Goal: Information Seeking & Learning: Learn about a topic

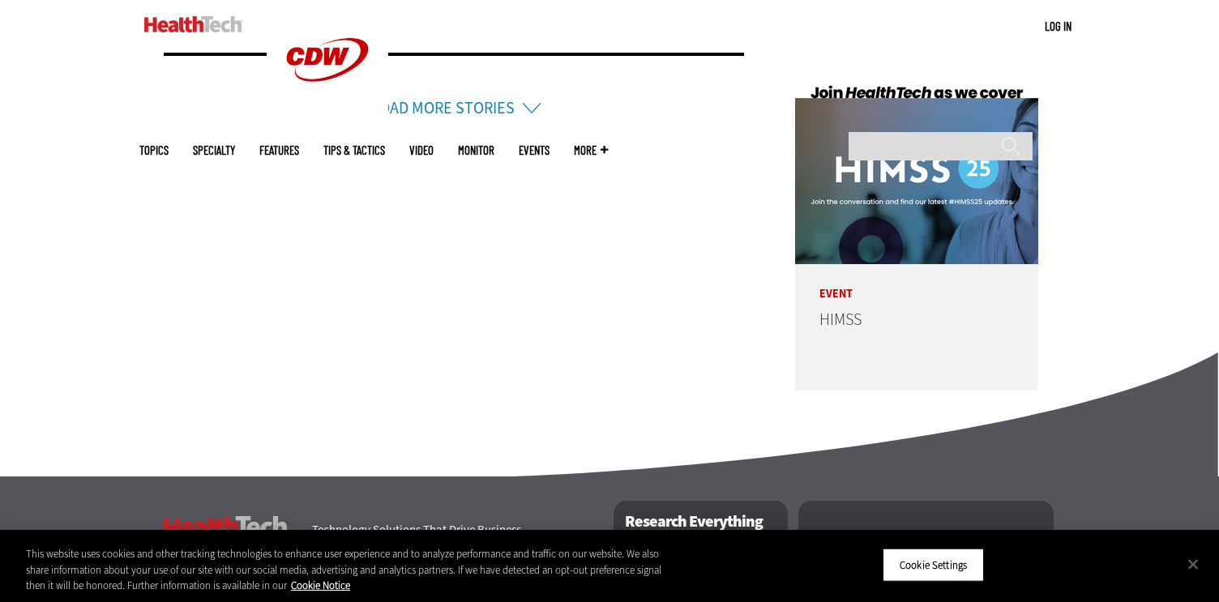
scroll to position [3839, 0]
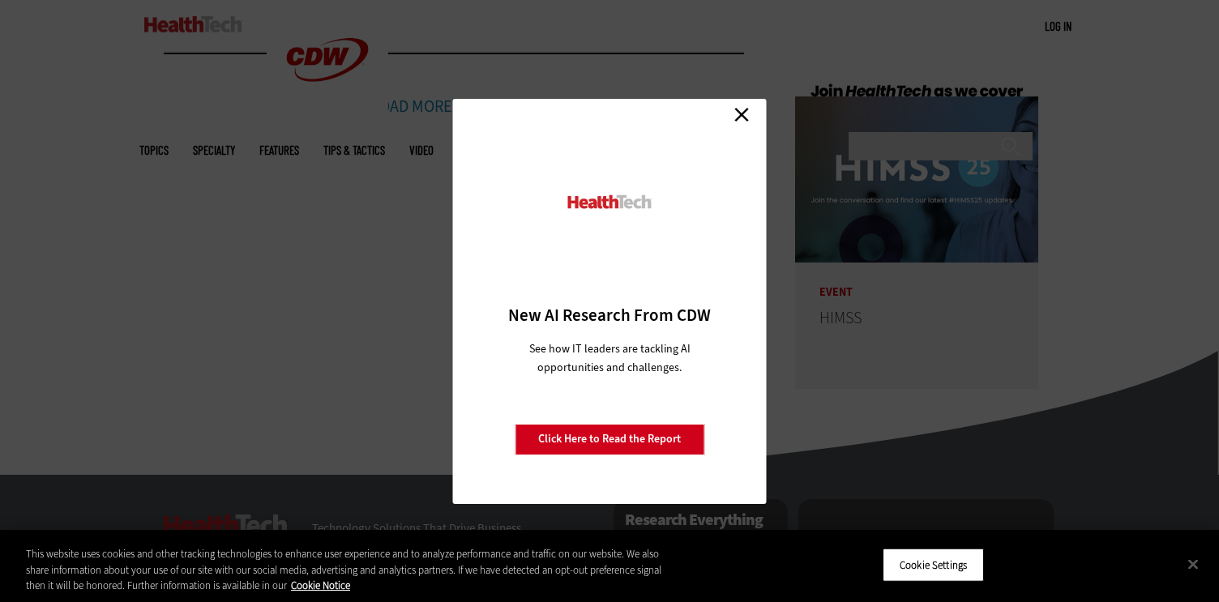
click at [741, 113] on link "Close" at bounding box center [741, 115] width 24 height 24
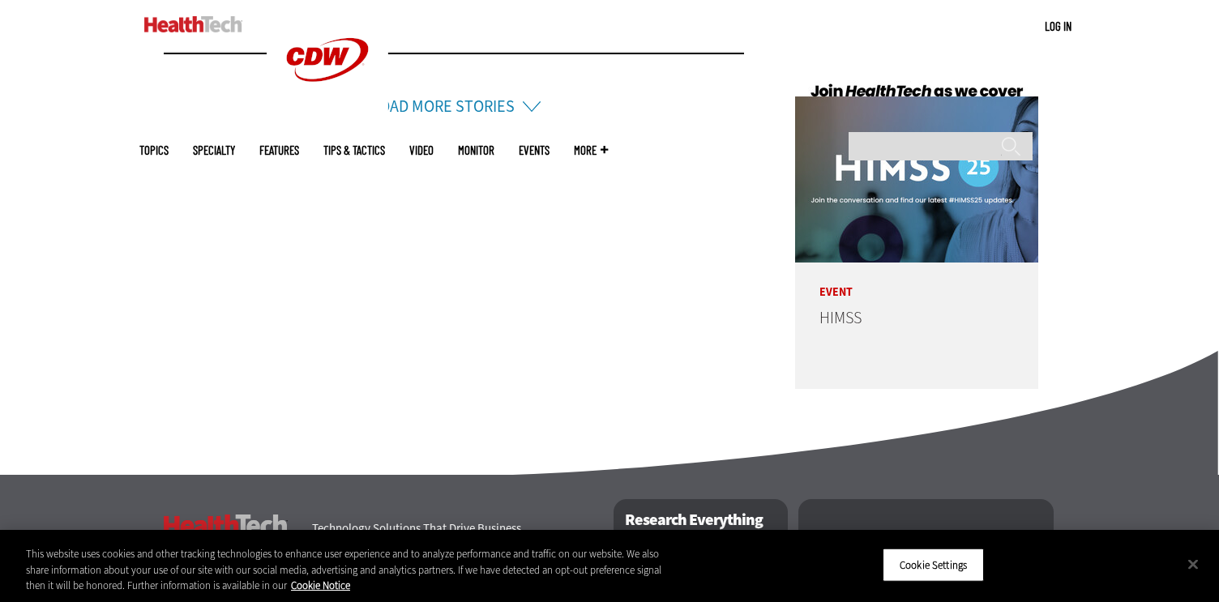
click at [194, 581] on link "About Us" at bounding box center [197, 589] width 67 height 17
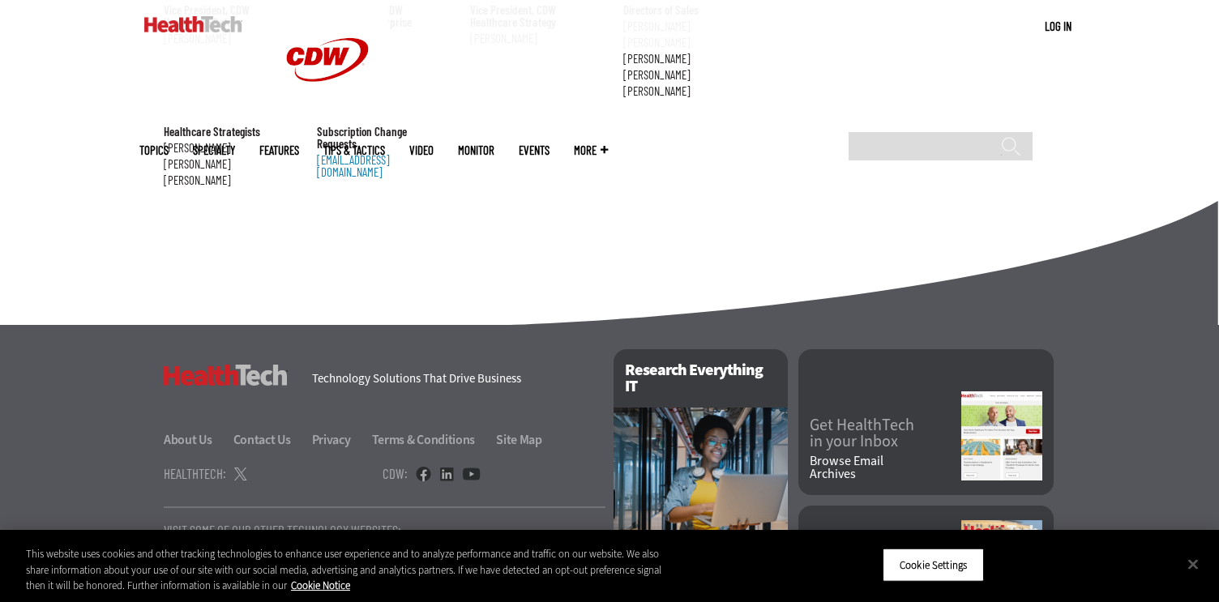
scroll to position [1949, 0]
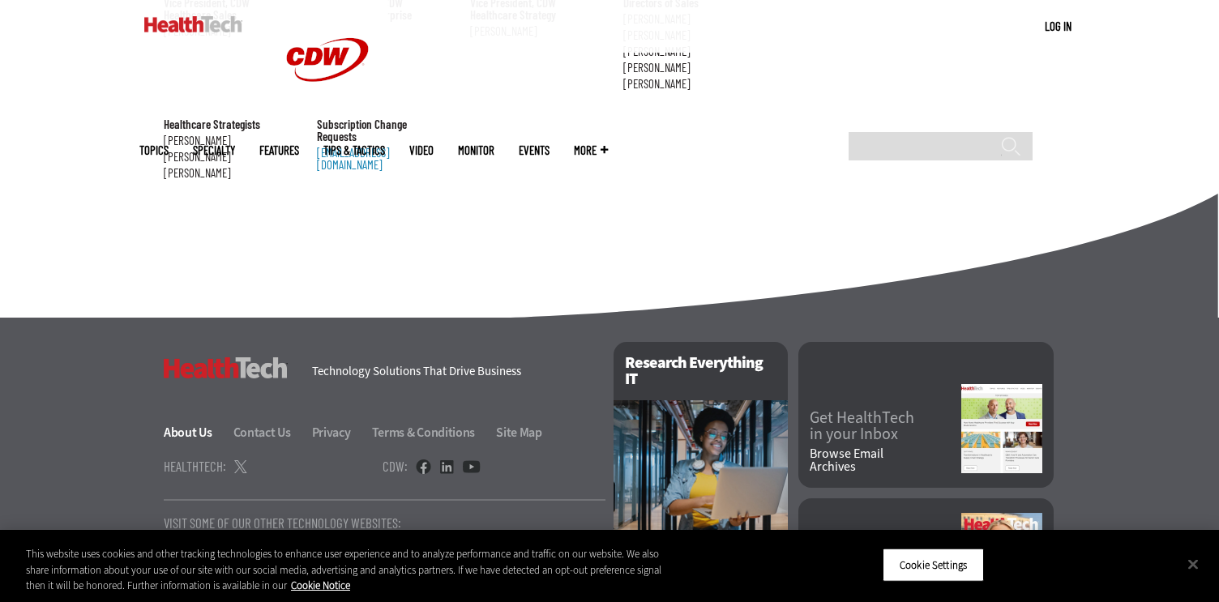
click at [195, 424] on link "About Us" at bounding box center [197, 432] width 67 height 17
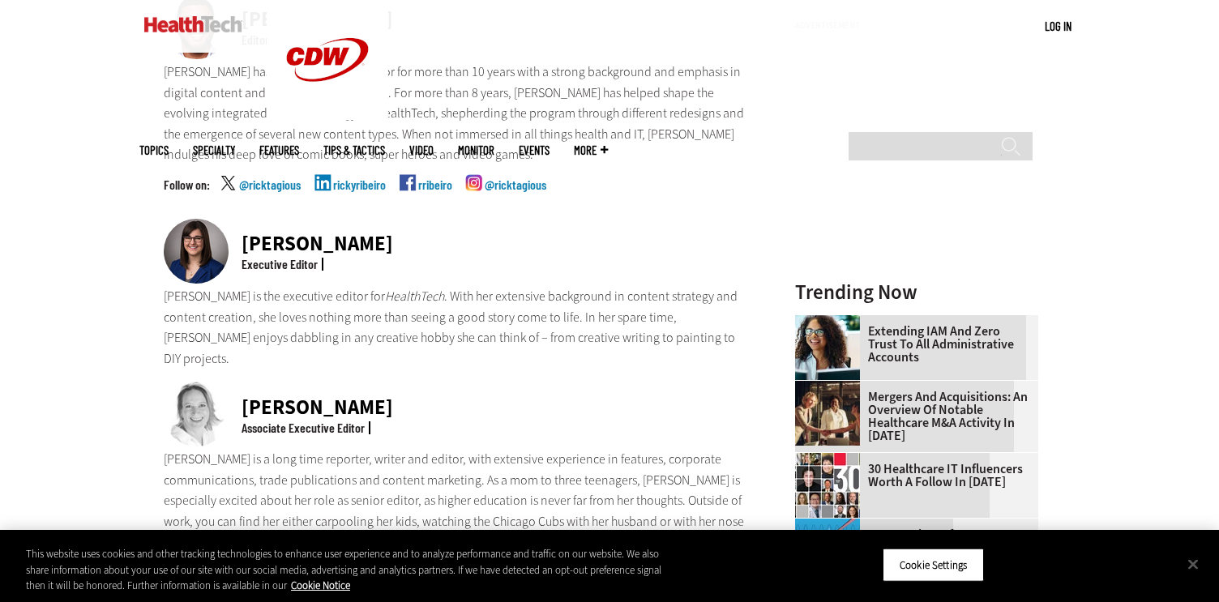
scroll to position [570, 0]
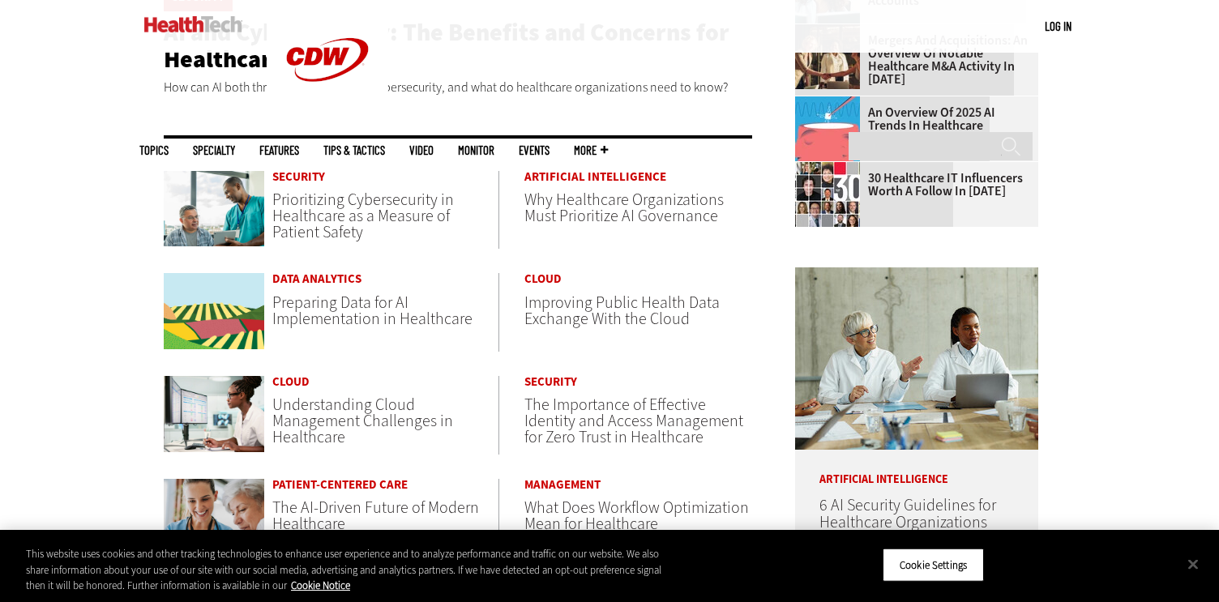
scroll to position [584, 0]
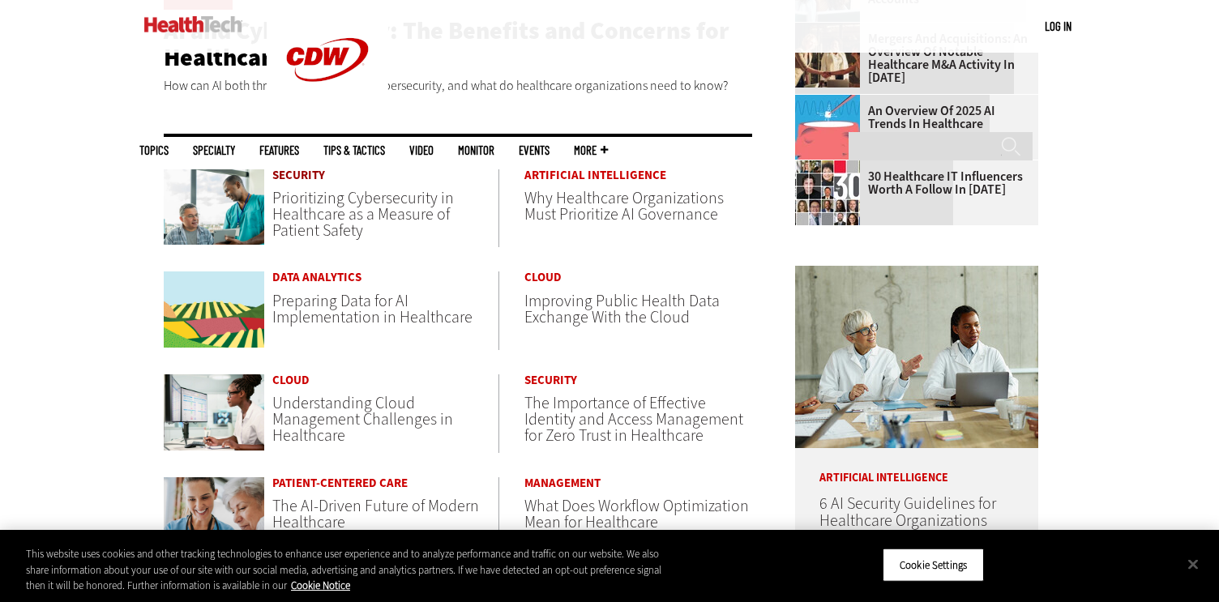
click at [302, 174] on link "Security" at bounding box center [385, 175] width 226 height 12
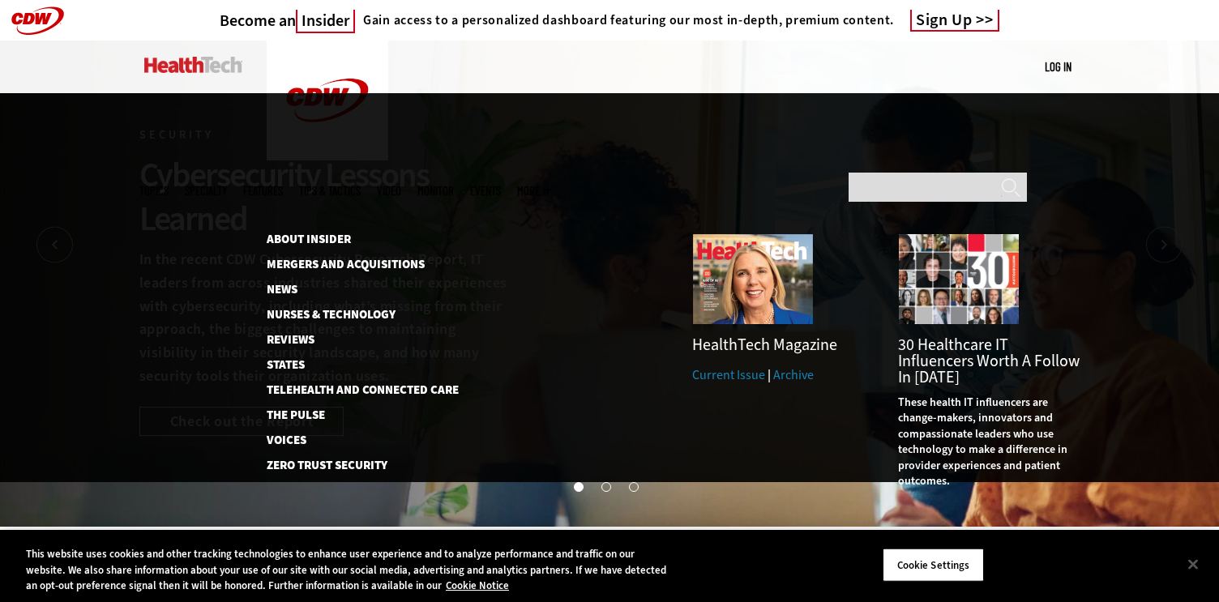
click at [551, 185] on span "More" at bounding box center [534, 191] width 34 height 12
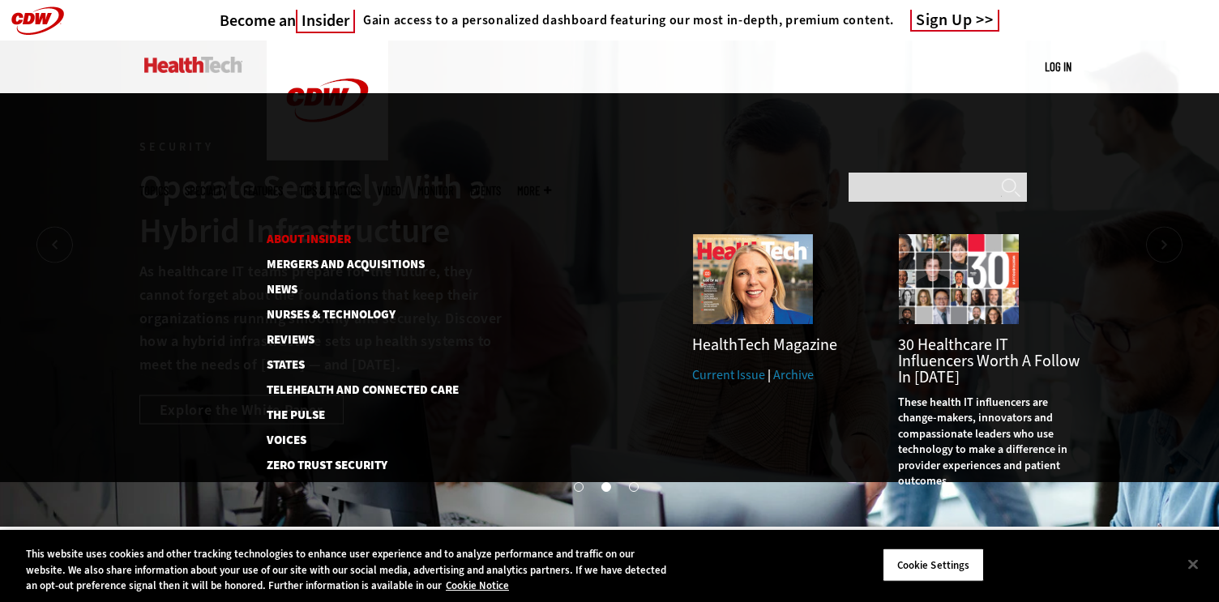
click at [282, 233] on link "About Insider" at bounding box center [354, 239] width 174 height 12
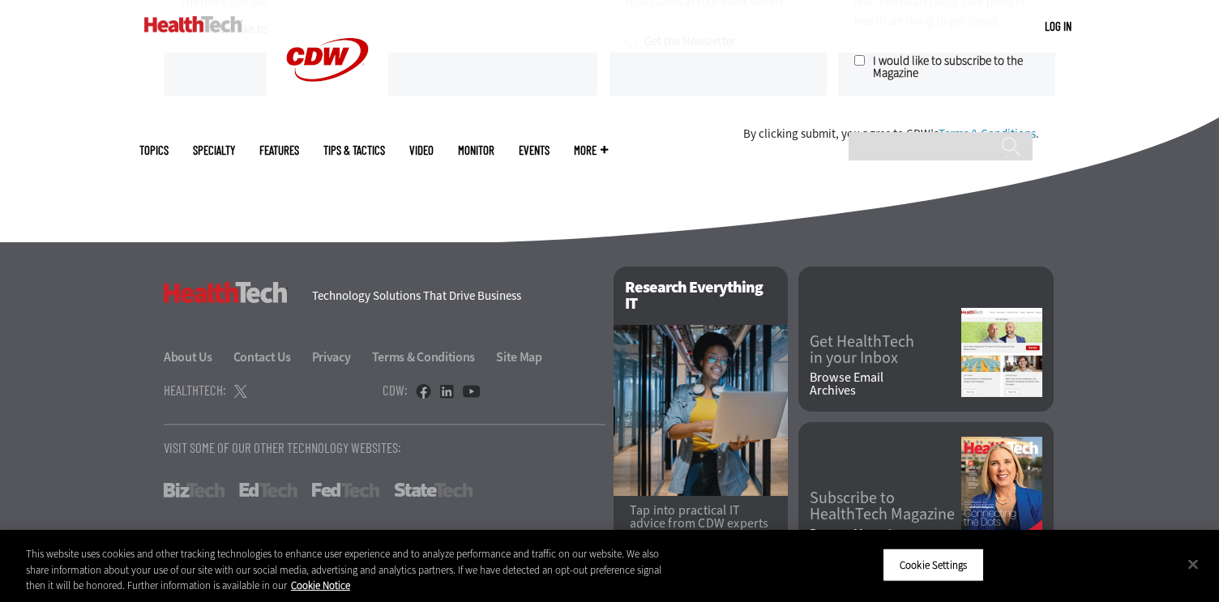
scroll to position [1537, 0]
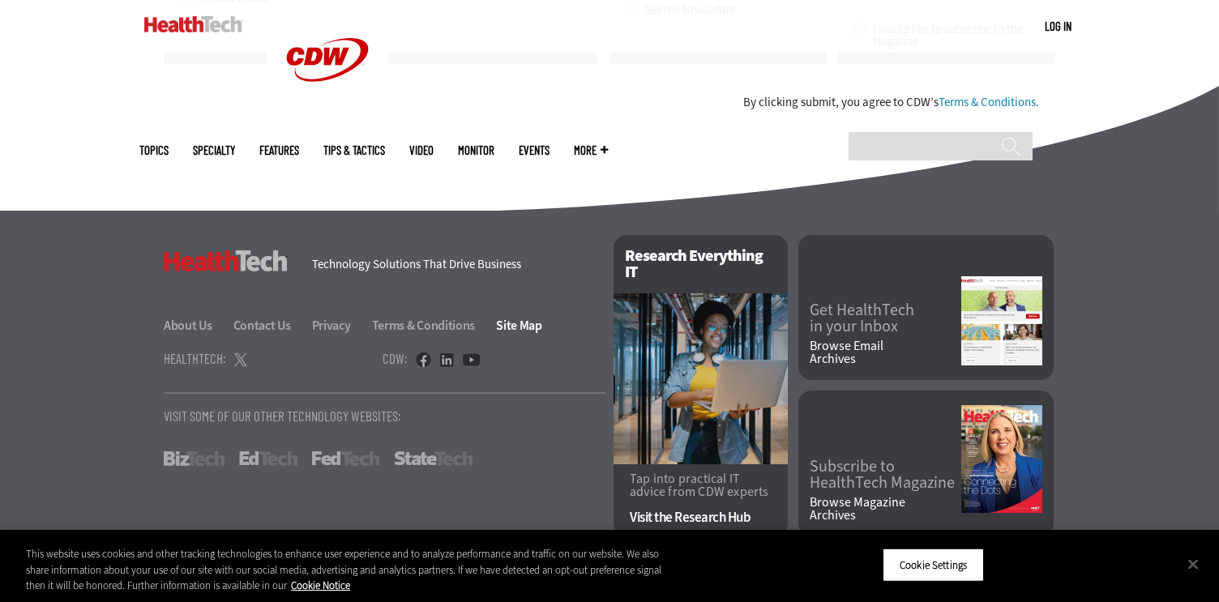
click at [524, 323] on link "Site Map" at bounding box center [519, 325] width 46 height 17
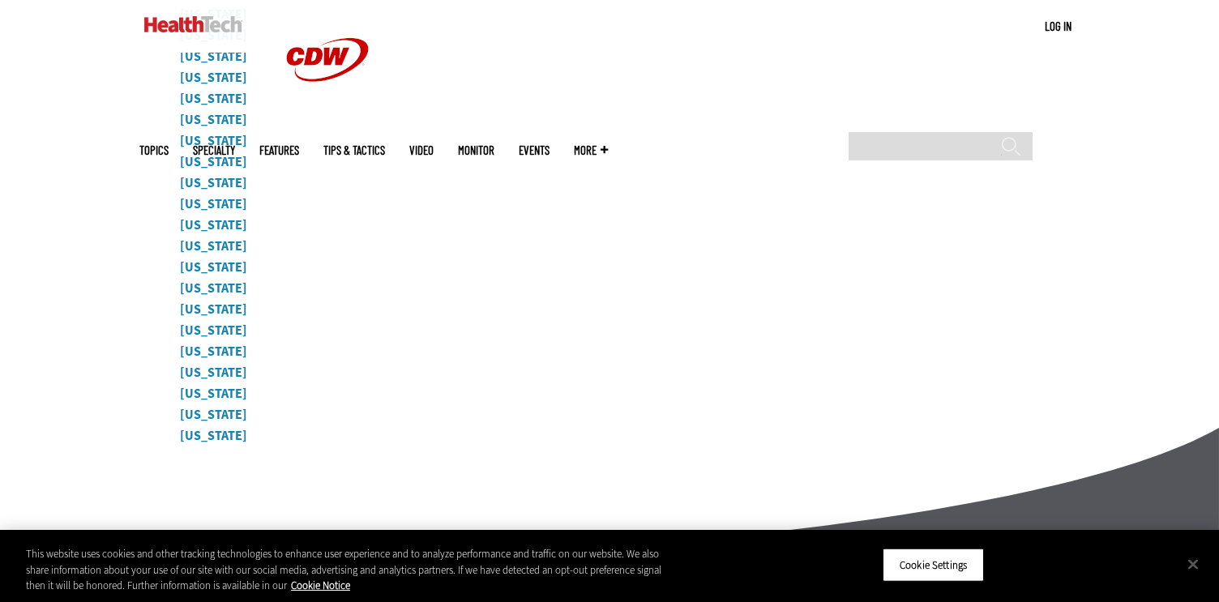
scroll to position [7676, 0]
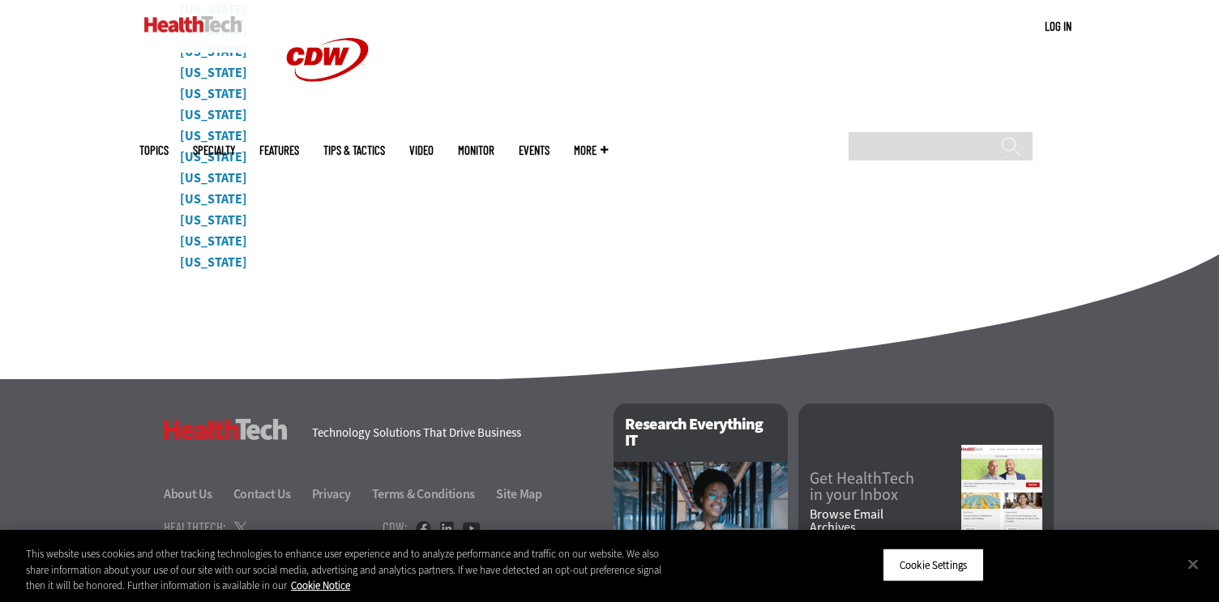
click at [216, 434] on h3 "HealthTech" at bounding box center [226, 429] width 124 height 21
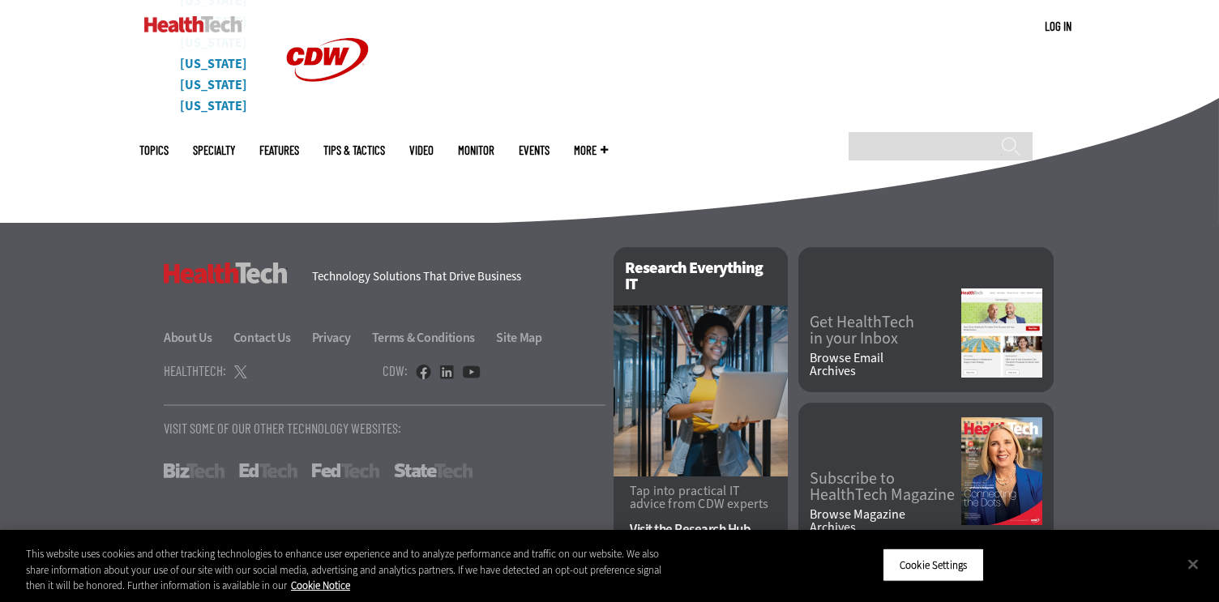
scroll to position [7831, 0]
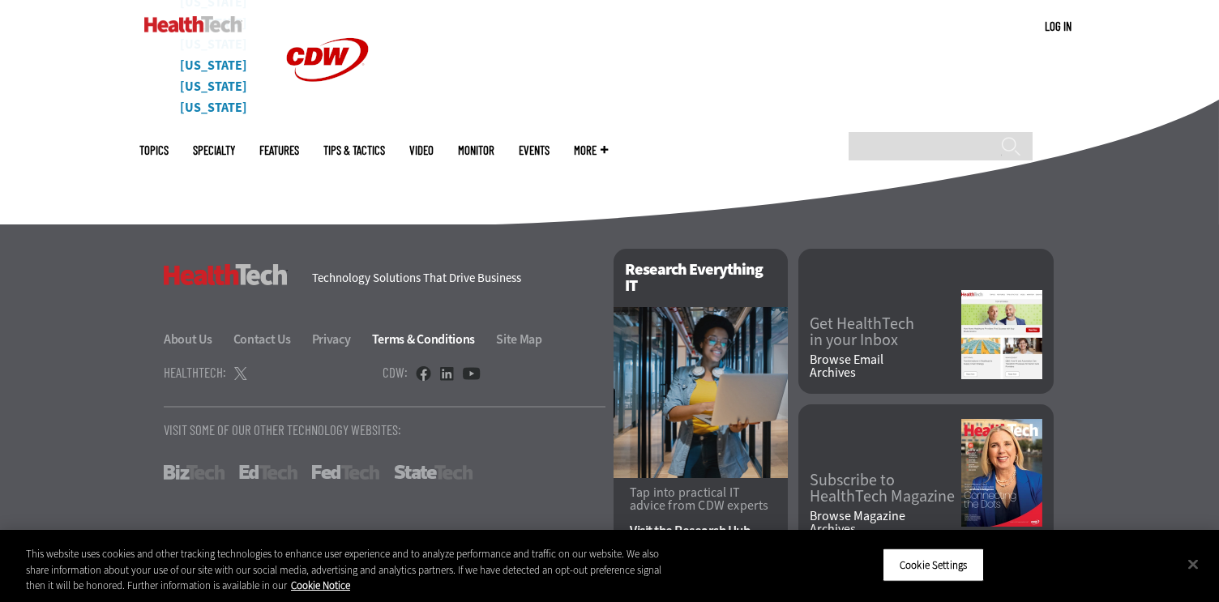
click at [451, 336] on link "Terms & Conditions" at bounding box center [433, 339] width 122 height 17
click at [539, 335] on link "Site Map" at bounding box center [519, 339] width 46 height 17
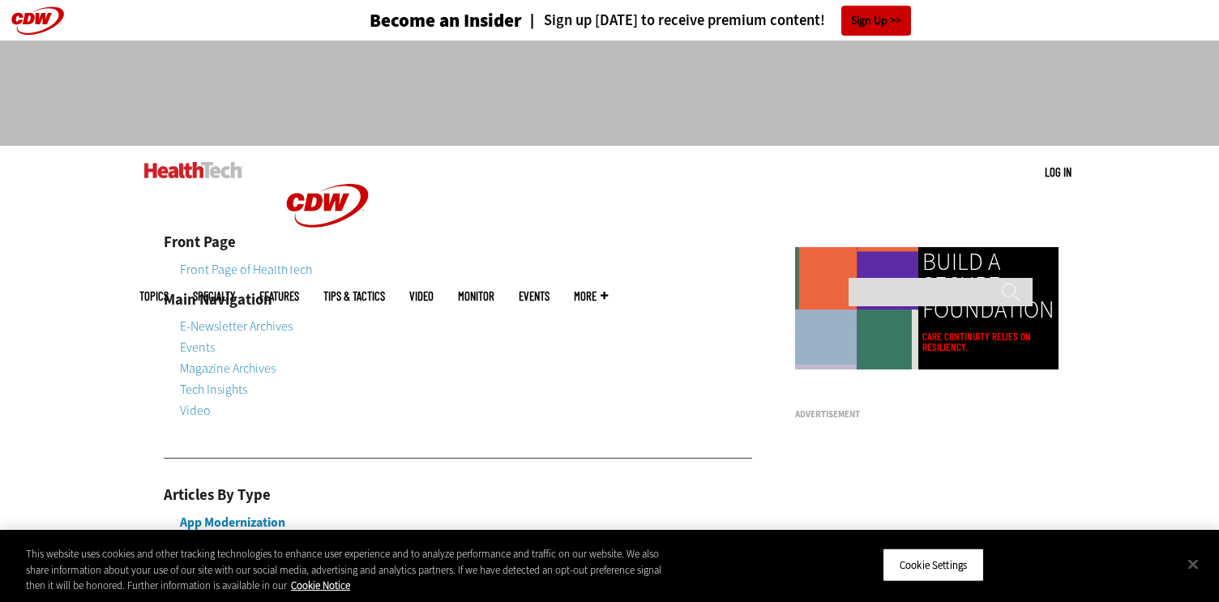
click at [266, 270] on ul "Topics Specialty Features Tips & Tactics Video MonITor Events More Search" at bounding box center [385, 296] width 493 height 53
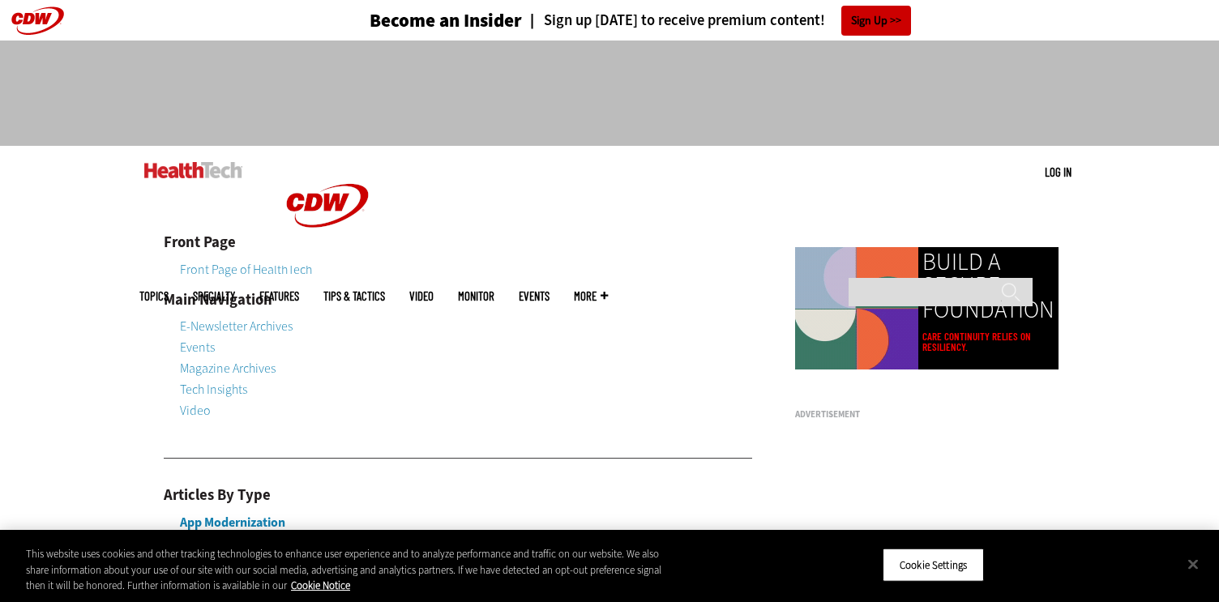
click at [169, 290] on span "Topics" at bounding box center [153, 296] width 29 height 12
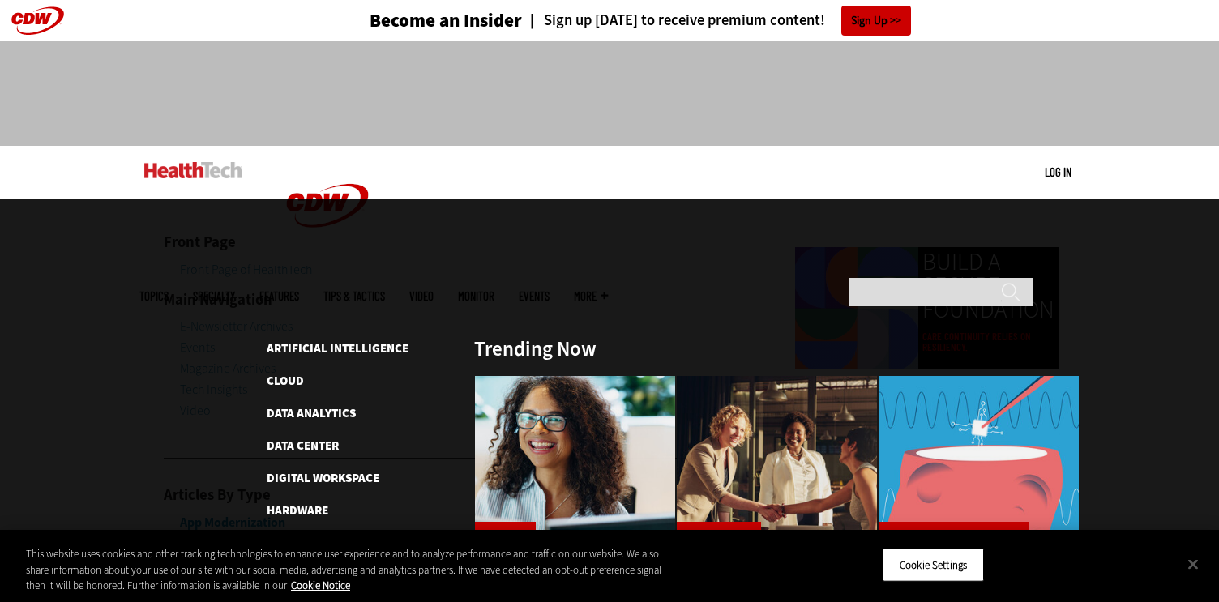
click at [632, 270] on ul "Topics Specialty Features Tips & Tactics Video MonITor Events More Search" at bounding box center [385, 296] width 493 height 53
click at [608, 290] on span "More" at bounding box center [591, 296] width 34 height 12
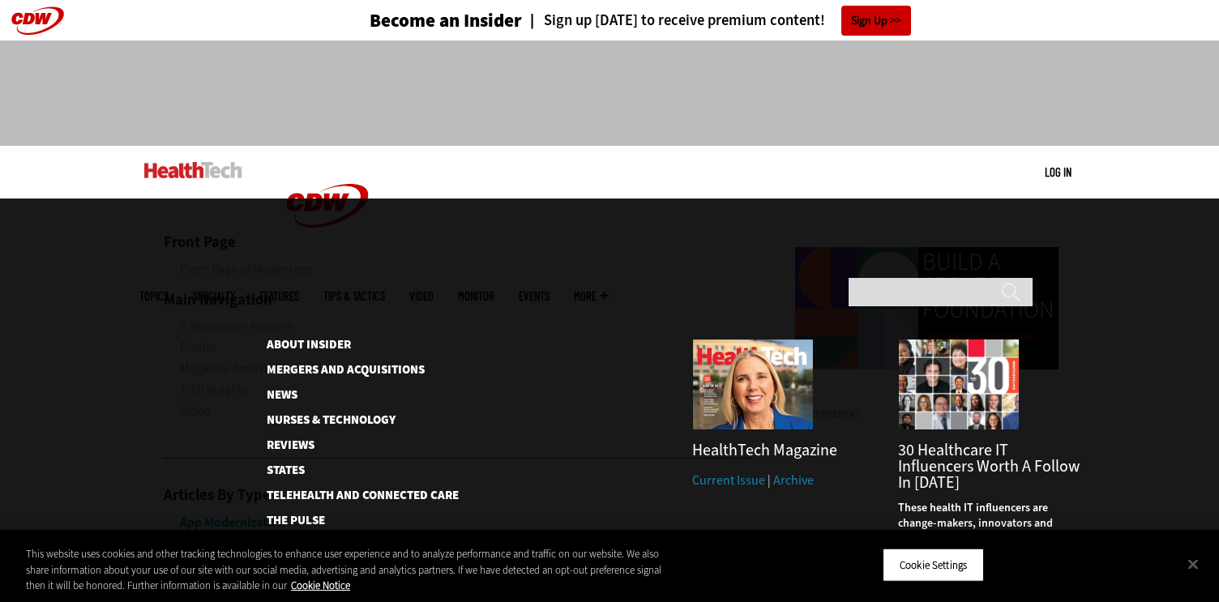
click at [696, 472] on link "Current Issue" at bounding box center [728, 480] width 73 height 17
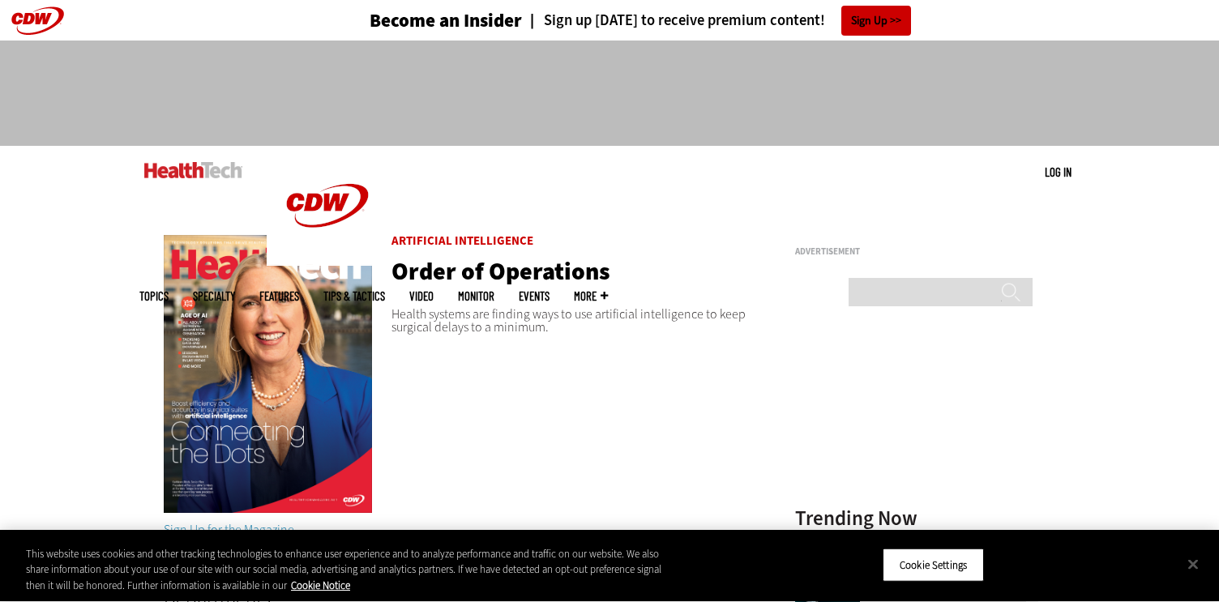
click at [234, 352] on img at bounding box center [268, 374] width 208 height 278
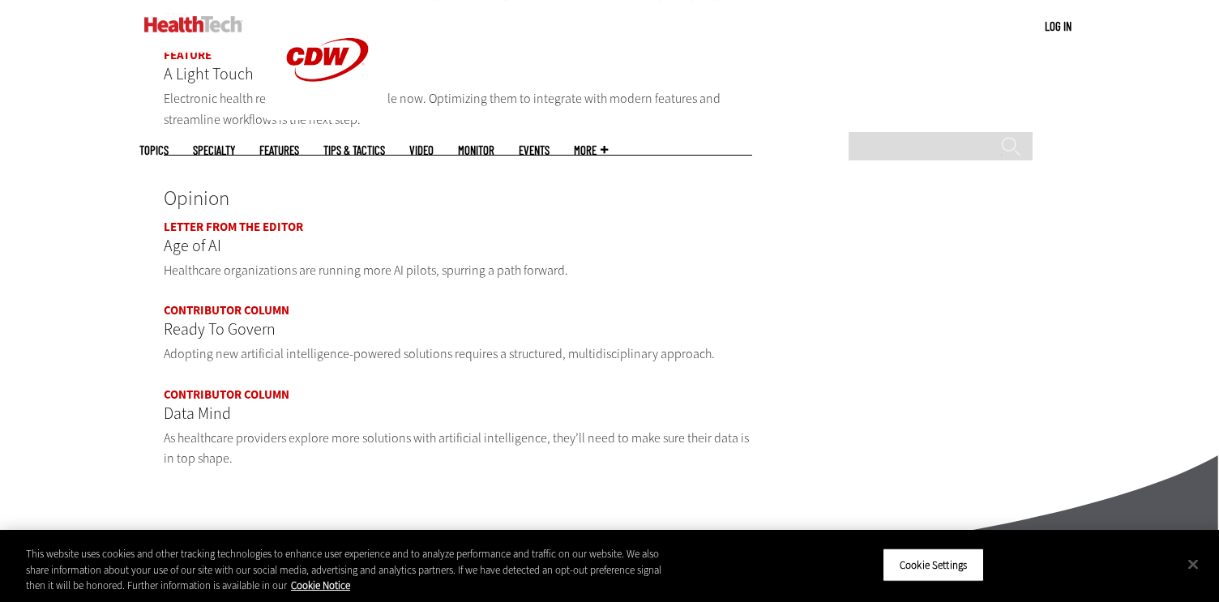
scroll to position [1854, 0]
click at [267, 301] on link "Contributor Column" at bounding box center [227, 309] width 126 height 16
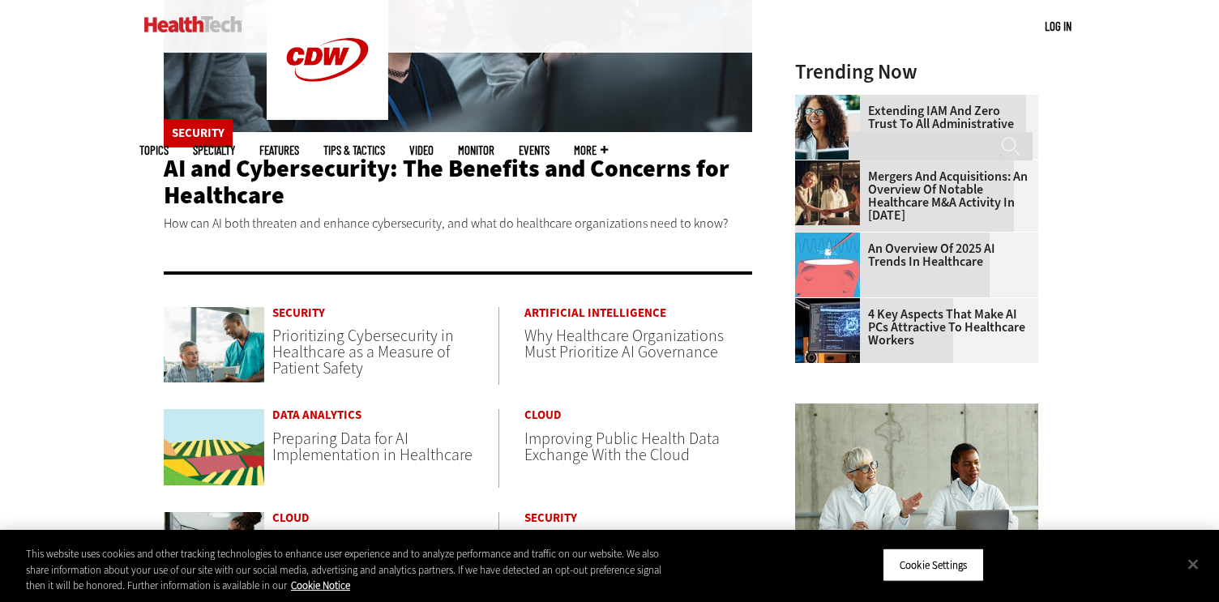
scroll to position [448, 0]
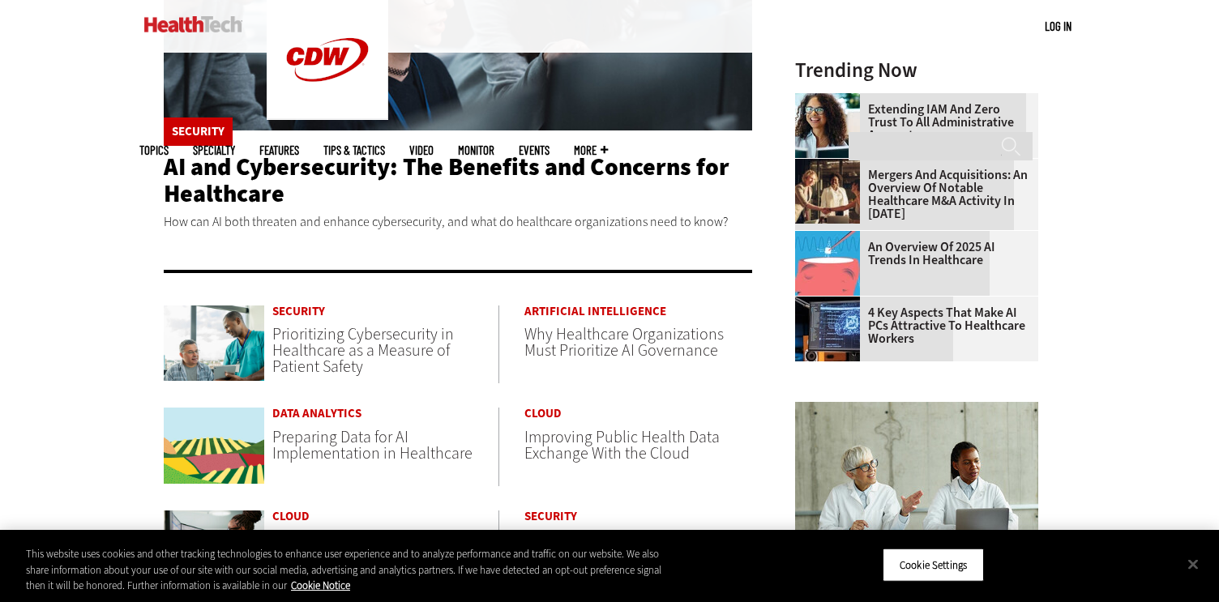
click at [627, 349] on span "Why Healthcare Organizations Must Prioritize AI Governance" at bounding box center [623, 342] width 199 height 38
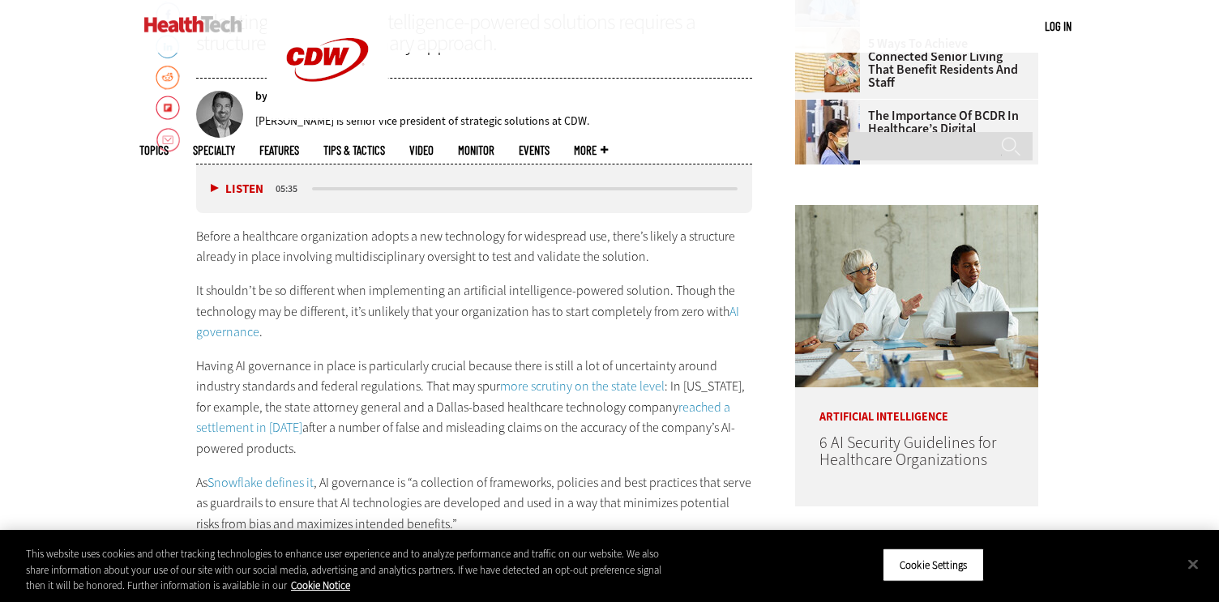
scroll to position [744, 0]
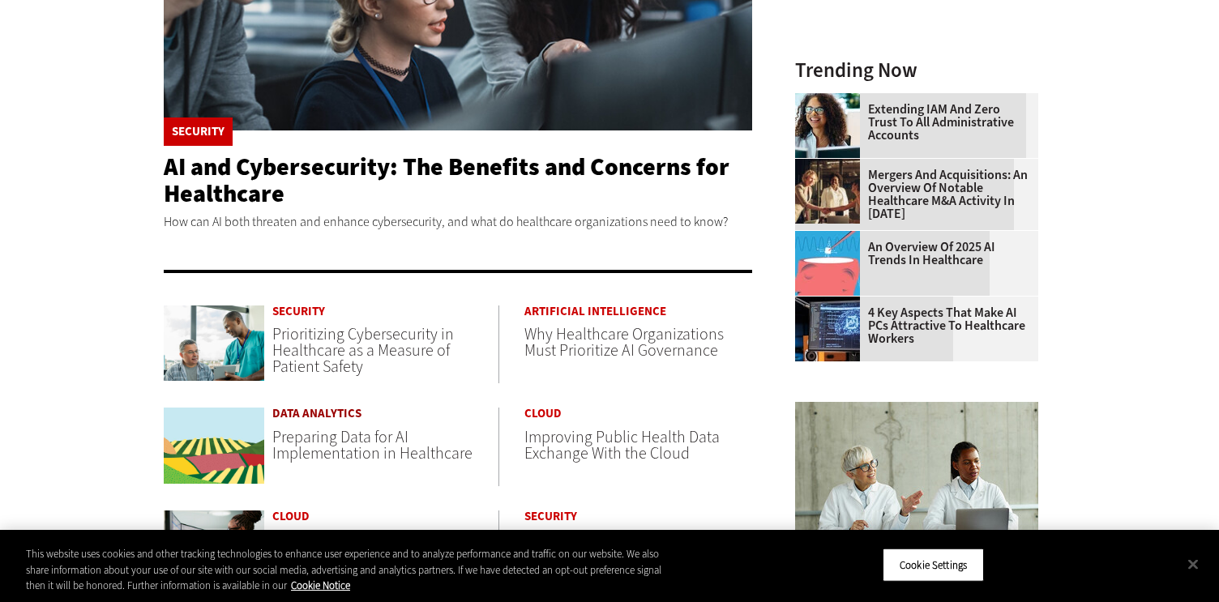
click at [318, 416] on link "Data Analytics" at bounding box center [385, 414] width 226 height 12
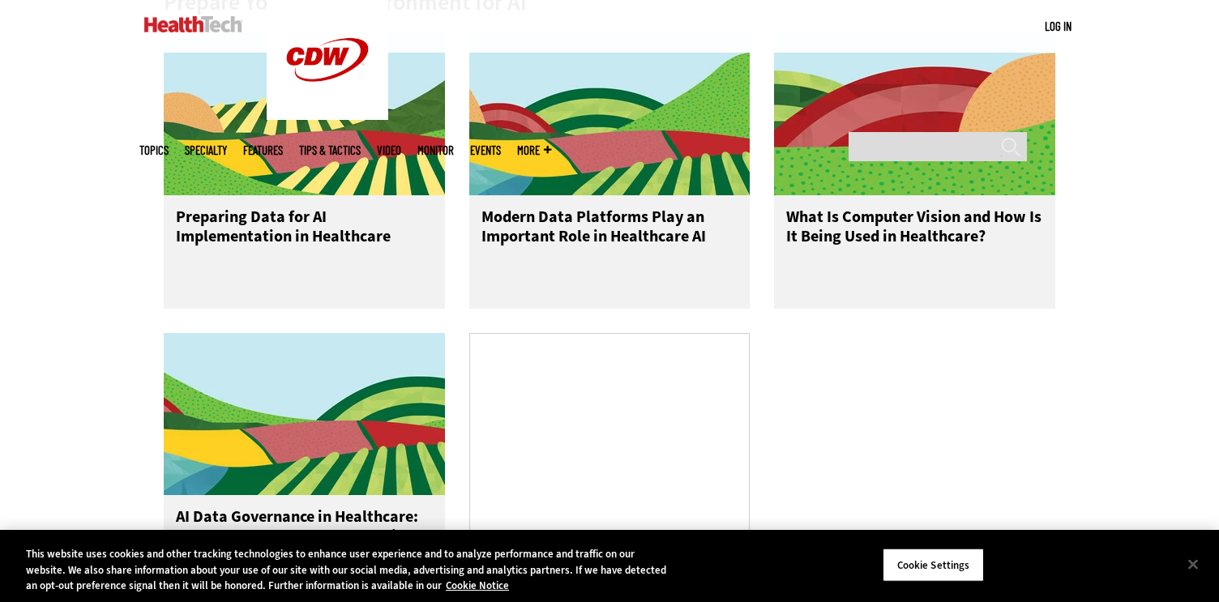
scroll to position [889, 0]
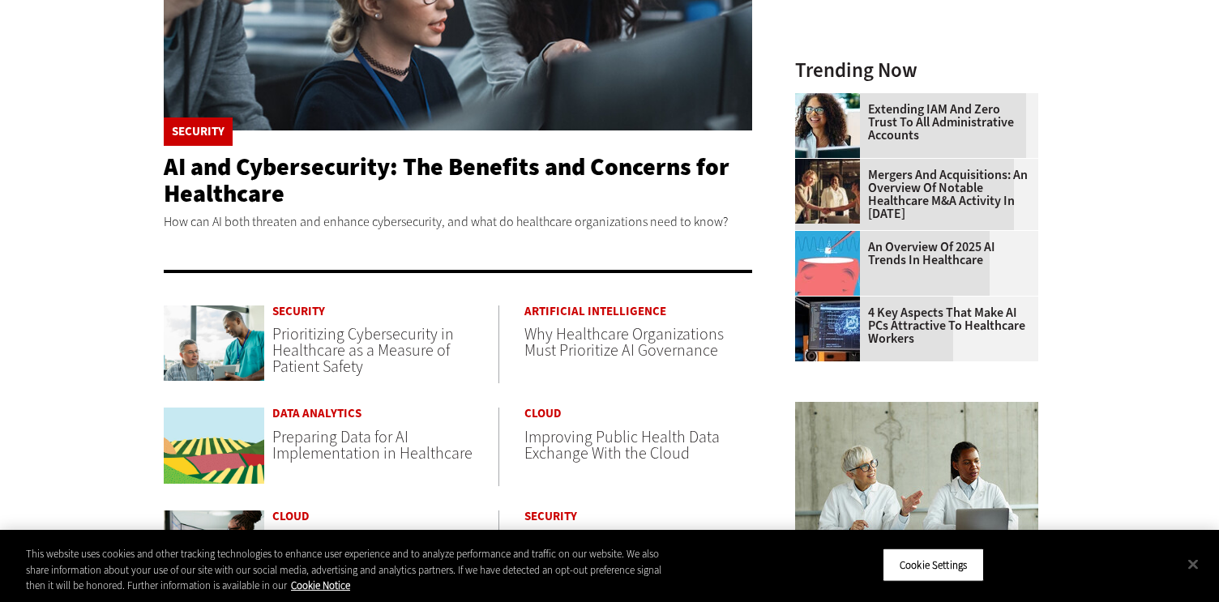
click at [311, 449] on span "Preparing Data for AI Implementation in Healthcare" at bounding box center [372, 445] width 200 height 38
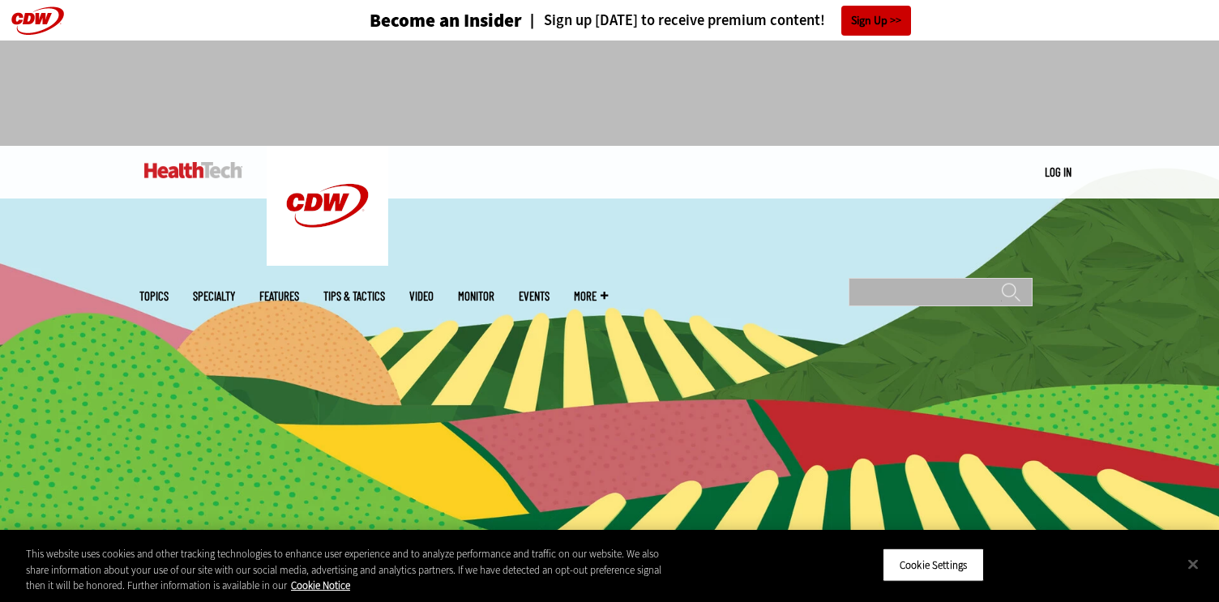
click at [909, 278] on input "Search" at bounding box center [940, 292] width 184 height 28
type input "*********"
click at [1001, 282] on input "******" at bounding box center [1010, 298] width 19 height 32
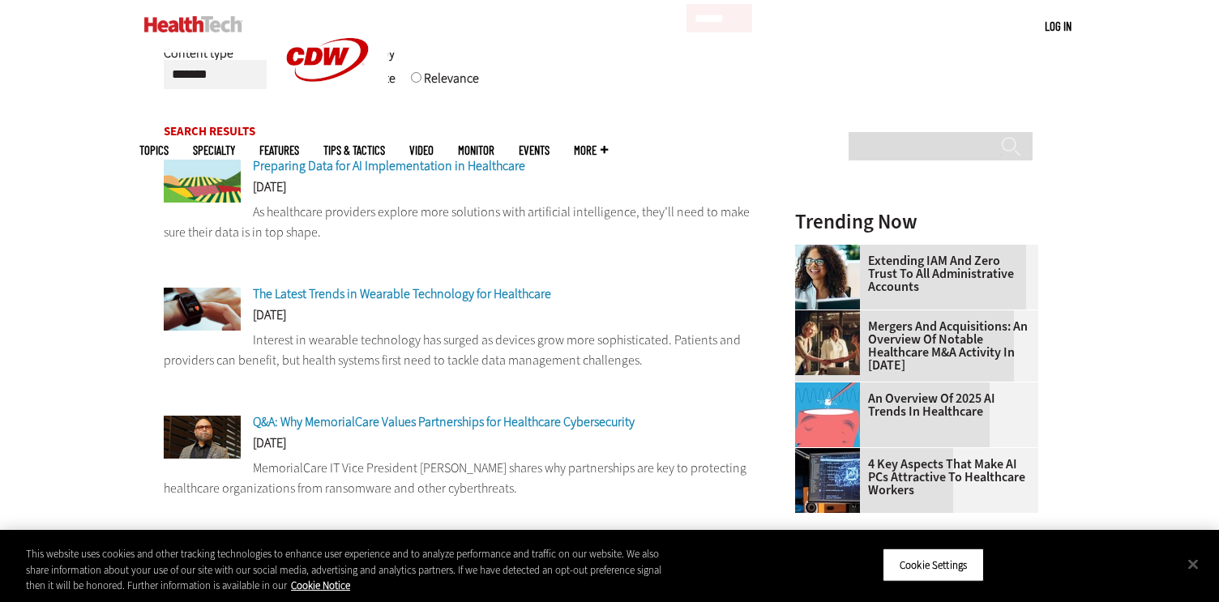
scroll to position [299, 0]
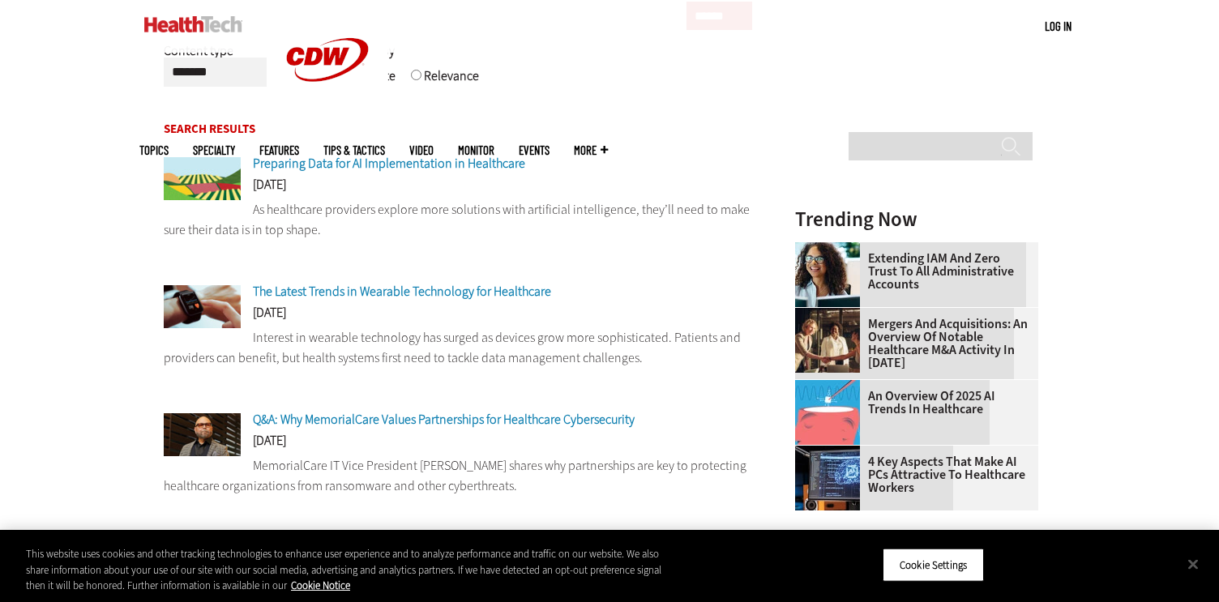
click at [214, 315] on img at bounding box center [202, 306] width 77 height 43
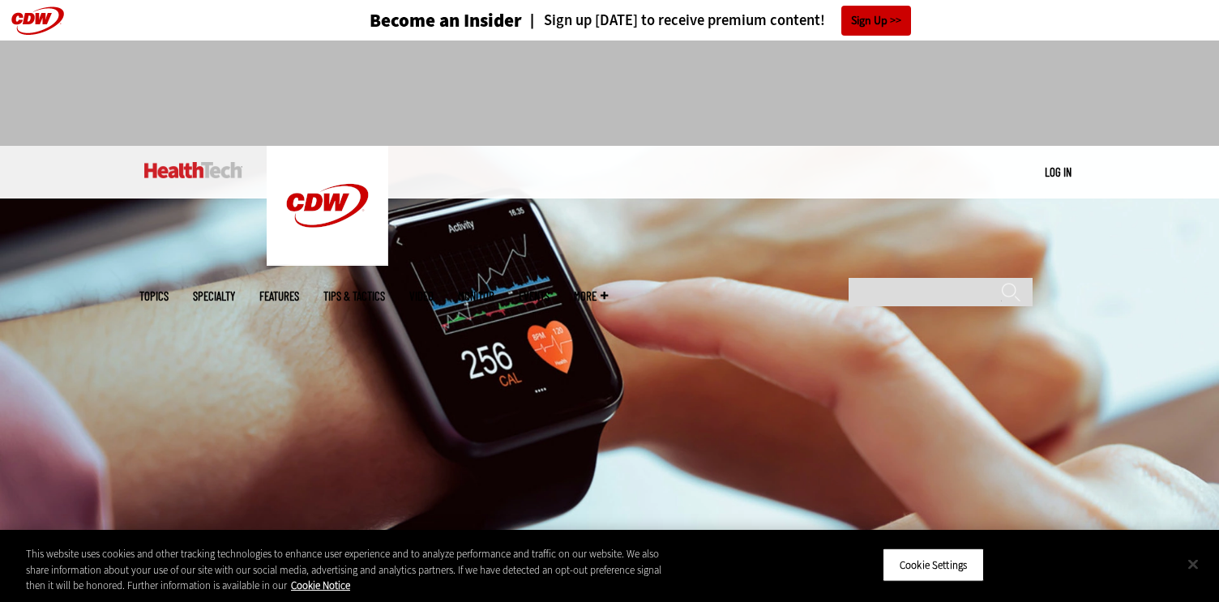
click at [1187, 557] on button "Close" at bounding box center [1193, 564] width 36 height 36
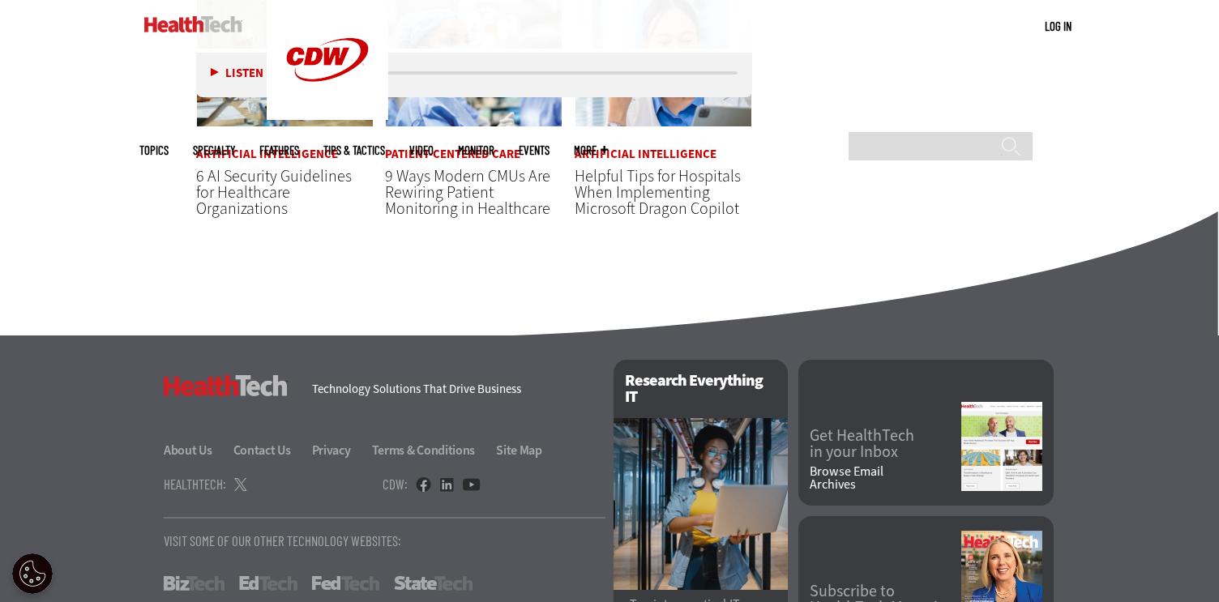
scroll to position [4276, 0]
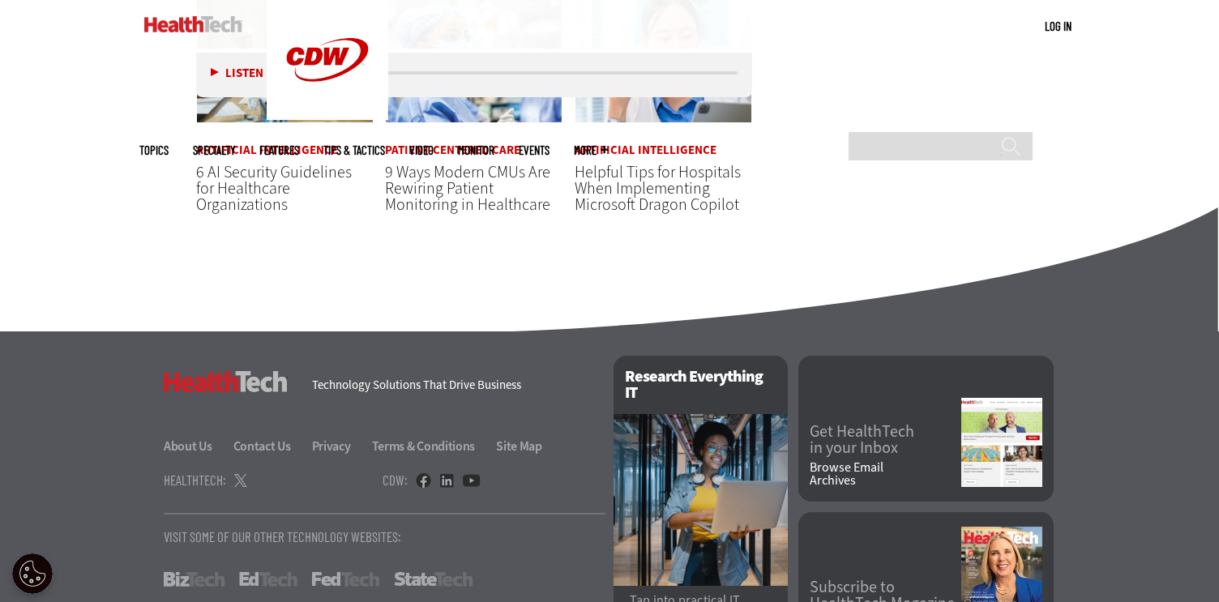
click at [279, 456] on ul "About Us Contact Us Privacy Terms & Conditions Site Map" at bounding box center [385, 446] width 442 height 19
click at [185, 452] on link "About Us" at bounding box center [197, 446] width 67 height 17
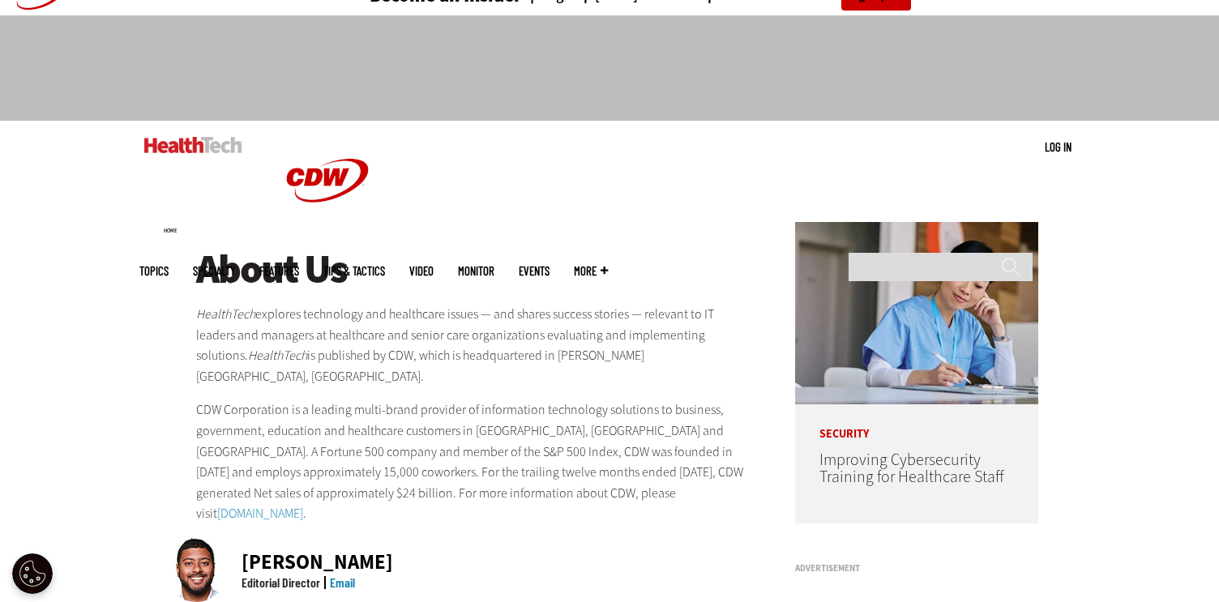
scroll to position [27, 0]
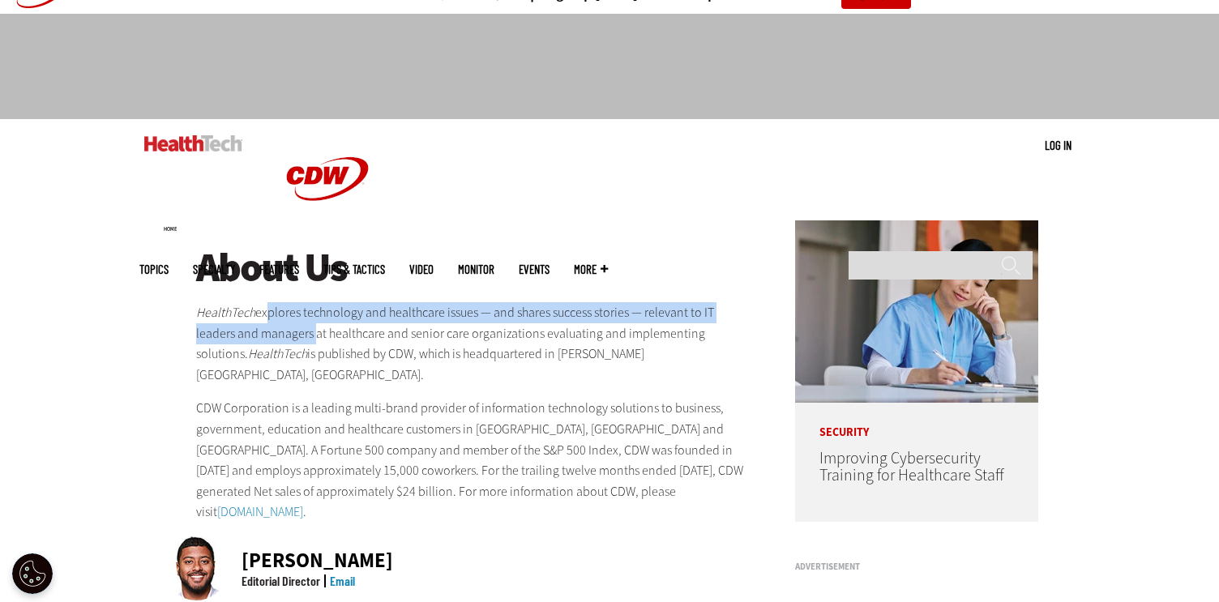
drag, startPoint x: 311, startPoint y: 334, endPoint x: 261, endPoint y: 310, distance: 55.5
click at [261, 310] on p "HealthTech explores technology and healthcare issues — and shares success stori…" at bounding box center [474, 343] width 556 height 83
copy p "xplores technology and healthcare issues — and shares success stories — relevan…"
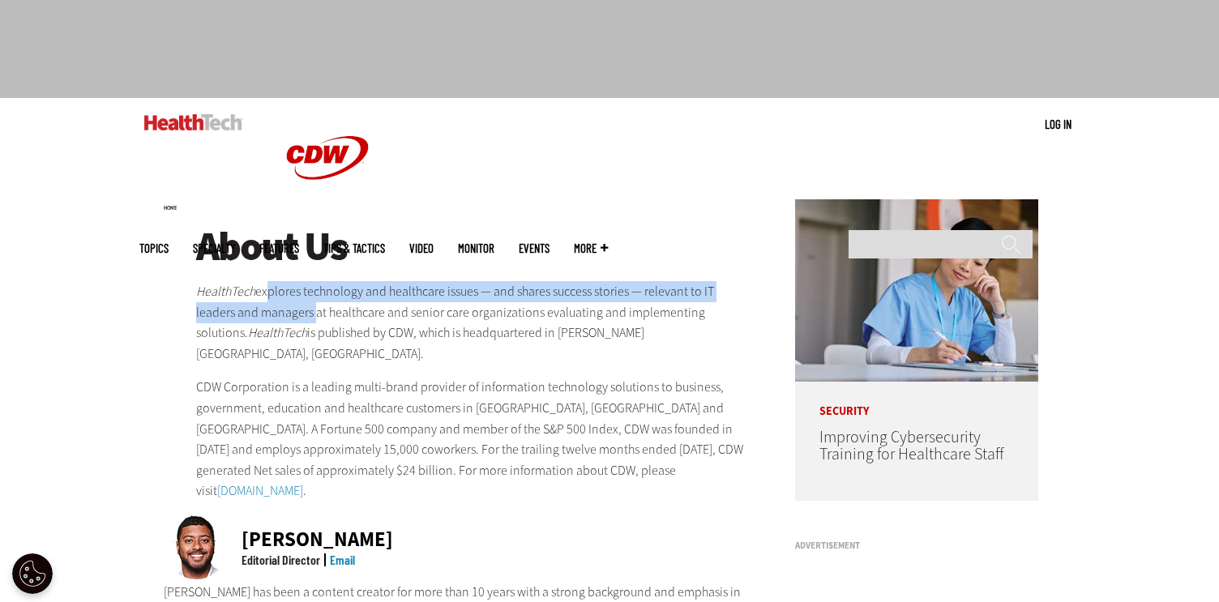
scroll to position [46, 0]
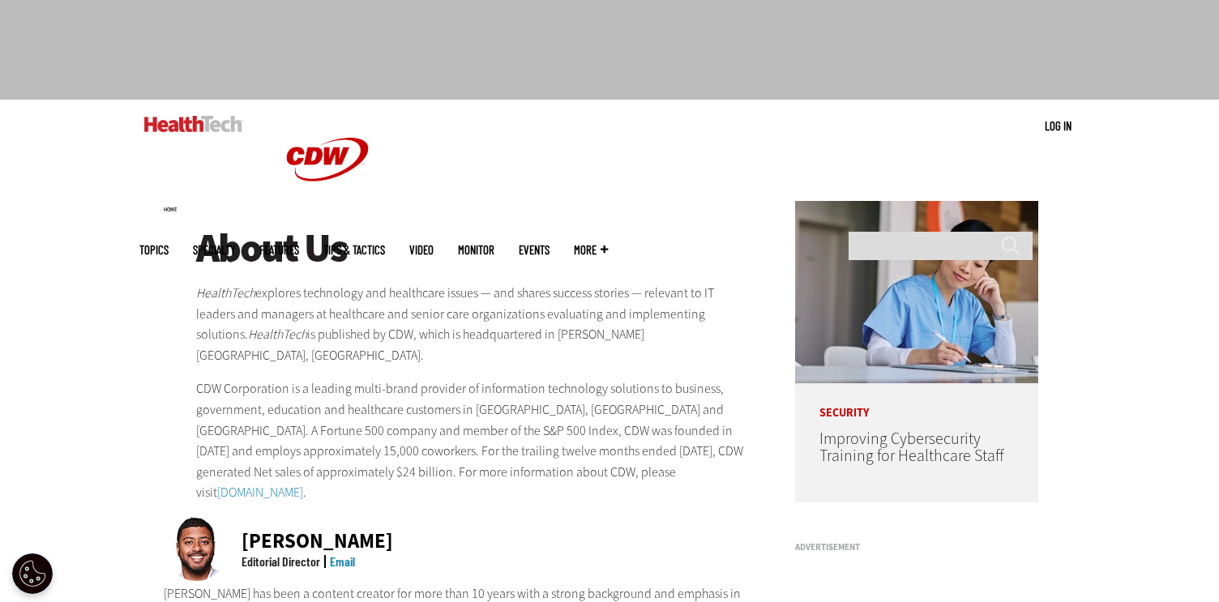
click at [363, 341] on p "HealthTech explores technology and healthcare issues — and shares success stori…" at bounding box center [474, 324] width 556 height 83
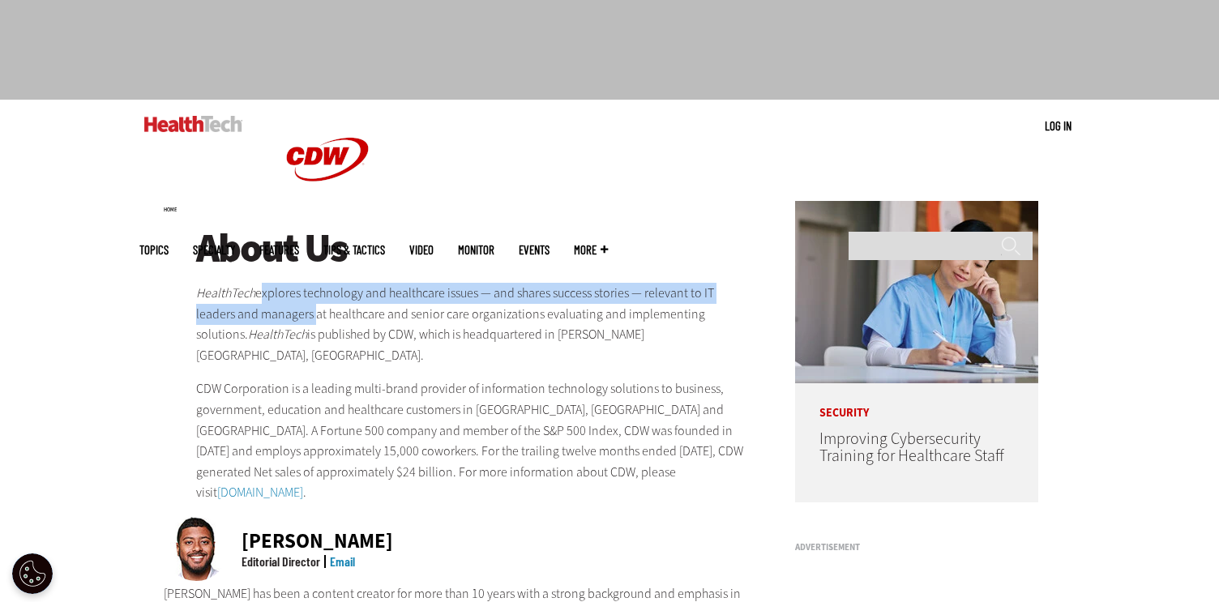
drag, startPoint x: 258, startPoint y: 293, endPoint x: 310, endPoint y: 319, distance: 59.1
click at [310, 319] on p "HealthTech explores technology and healthcare issues — and shares success stori…" at bounding box center [474, 324] width 556 height 83
copy p "explores technology and healthcare issues — and shares success stories — releva…"
